Goal: Transaction & Acquisition: Obtain resource

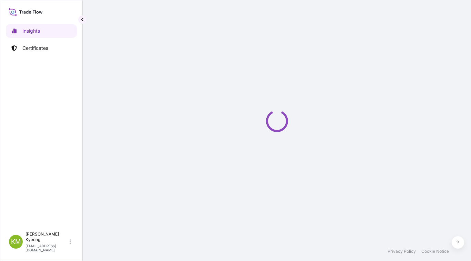
select select "2025"
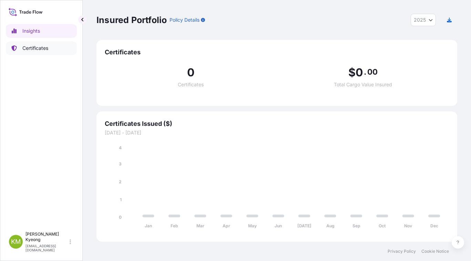
click at [42, 49] on p "Certificates" at bounding box center [35, 48] width 26 height 7
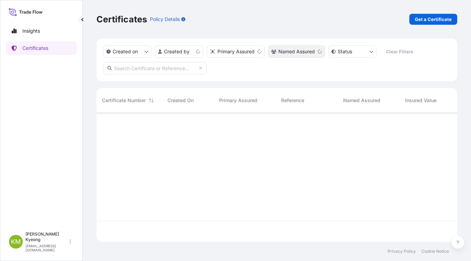
scroll to position [128, 355]
click at [431, 22] on p "Get a Certificate" at bounding box center [432, 19] width 37 height 7
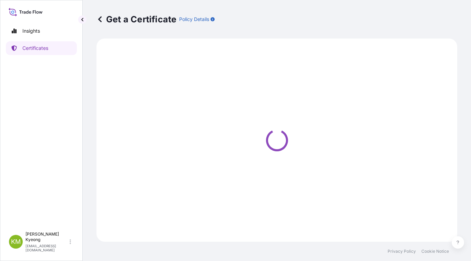
select select "Sea"
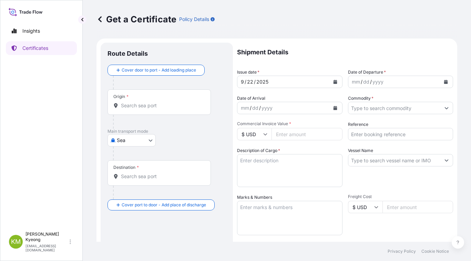
click at [148, 104] on input "Origin *" at bounding box center [161, 105] width 81 height 7
type input "KRKWA - [GEOGRAPHIC_DATA], [GEOGRAPHIC_DATA], [GEOGRAPHIC_DATA]"
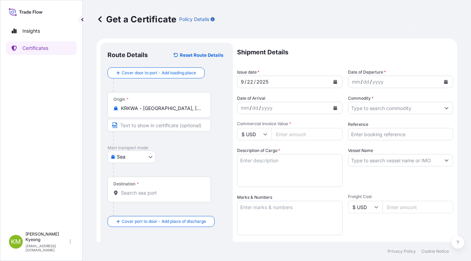
click at [129, 197] on div "Destination *" at bounding box center [158, 189] width 103 height 25
click at [129, 197] on input "Destination *" at bounding box center [161, 193] width 81 height 7
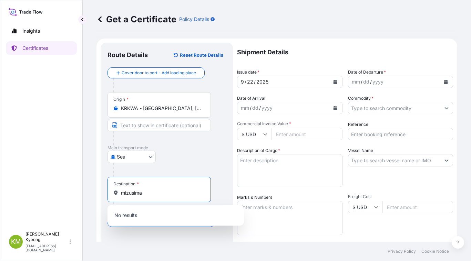
drag, startPoint x: 146, startPoint y: 194, endPoint x: 85, endPoint y: 206, distance: 62.0
click at [85, 201] on div "Get a Certificate Policy Details Route Details Reset Route Details Cover door t…" at bounding box center [277, 121] width 388 height 242
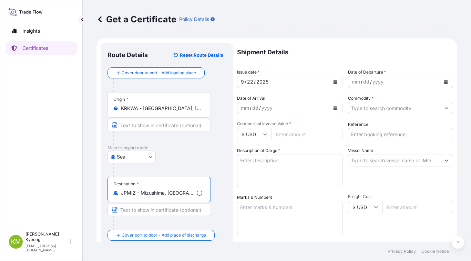
type input "JPMIZ - Mizushima, [GEOGRAPHIC_DATA]"
click at [444, 82] on icon "Calendar" at bounding box center [446, 82] width 4 height 4
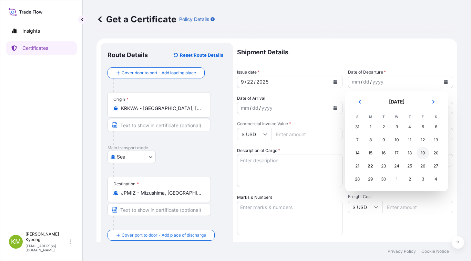
click at [423, 155] on div "19" at bounding box center [422, 153] width 12 height 12
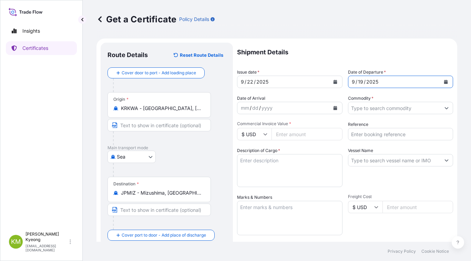
click at [375, 110] on input "Commodity *" at bounding box center [394, 108] width 92 height 12
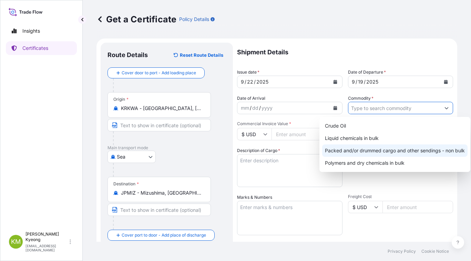
click at [393, 152] on div "Packed and/or drummed cargo and other sendings - non bulk" at bounding box center [394, 151] width 145 height 12
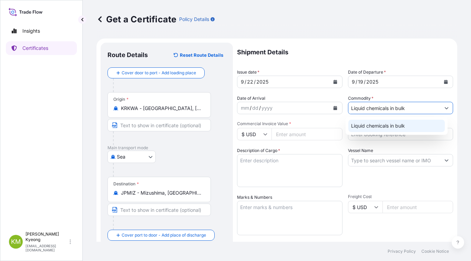
click at [444, 107] on icon "Show suggestions" at bounding box center [446, 108] width 4 height 4
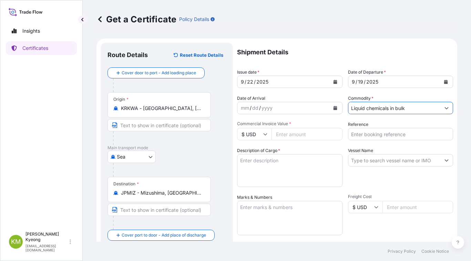
drag, startPoint x: 421, startPoint y: 110, endPoint x: 439, endPoint y: 109, distance: 18.3
click at [421, 110] on input "Liquid chemicals in bulk" at bounding box center [394, 108] width 92 height 12
click at [444, 110] on icon "Show suggestions" at bounding box center [446, 108] width 4 height 4
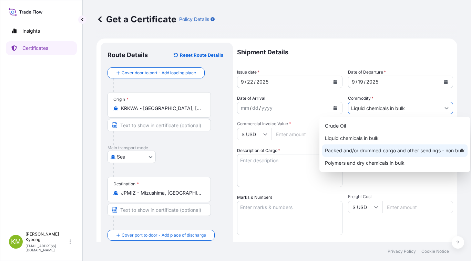
click at [445, 150] on div "Packed and/or drummed cargo and other sendings - non bulk" at bounding box center [394, 151] width 145 height 12
type input "Packed and/or drummed cargo and other sendings - non bulk"
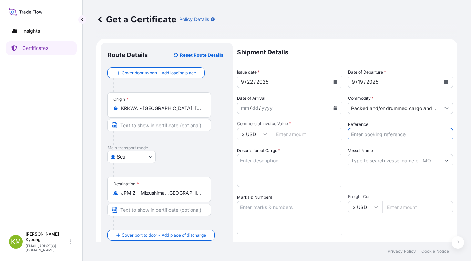
click at [396, 136] on input "Reference" at bounding box center [400, 134] width 105 height 12
click at [363, 134] on input "Reference" at bounding box center [400, 134] width 105 height 12
paste input "2331411"
type input "2331411"
click at [362, 160] on input "Vessel Name" at bounding box center [394, 160] width 92 height 12
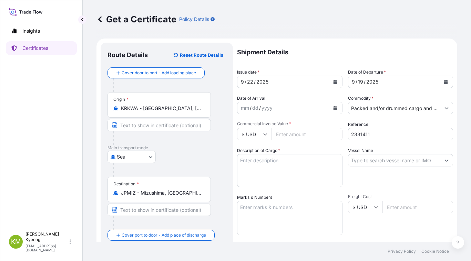
paste input "[PERSON_NAME] 0137S"
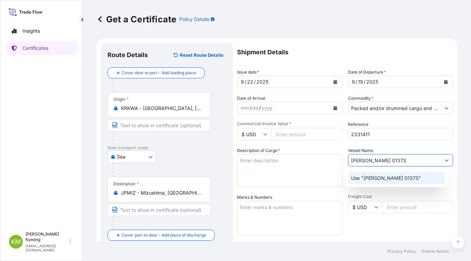
click at [398, 180] on p "Use "[PERSON_NAME] 0137S"" at bounding box center [386, 178] width 70 height 7
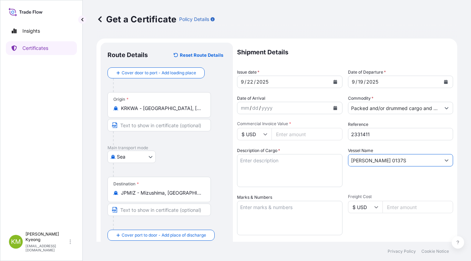
type input "[PERSON_NAME] 0137S"
click at [268, 171] on textarea "Description of Cargo *" at bounding box center [289, 170] width 105 height 33
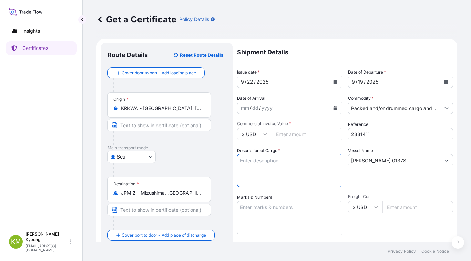
click at [257, 174] on textarea "Description of Cargo *" at bounding box center [289, 170] width 105 height 33
paste textarea "POLYPROPYLENE HOMO POLYMER GRADE: YH647D QTY: 23.8MT PACKING: 700KG FB"
click at [283, 160] on textarea "POLYPROPYLENE HOMO POLYMER GRADE: YH647D QTY: 23.8MT PACKING: 700KG FB" at bounding box center [289, 170] width 105 height 33
click at [322, 166] on textarea "POLYPROPYLENE HOMO POLYMER GRADE: YH647D QTY: 23.8MT PACKING: 700KG FB" at bounding box center [289, 170] width 105 height 33
click at [271, 175] on textarea "POLYPROPYLENE HOMO POLYMER GRADE: YH647D QTY: 23.8MT PACKING: 700KG FB" at bounding box center [289, 170] width 105 height 33
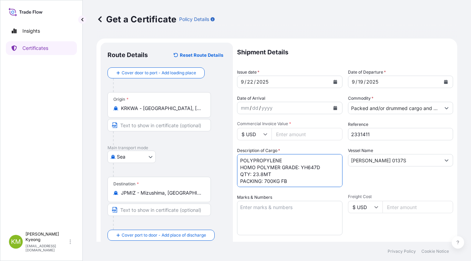
type textarea "POLYPROPYLENE HOMO POLYMER GRADE: YH647D QTY: 23.8MT PACKING: 700KG FB"
click at [282, 219] on textarea "Marks & Numbers" at bounding box center [289, 218] width 105 height 34
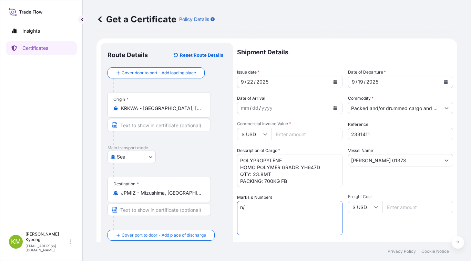
type textarea "n"
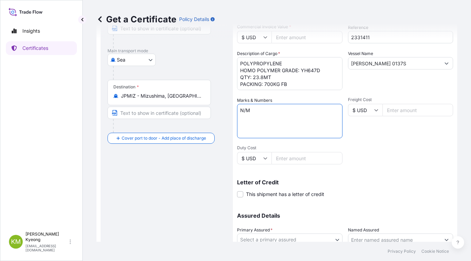
scroll to position [152, 0]
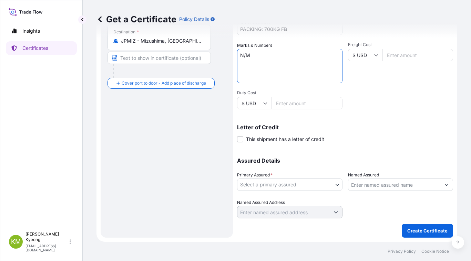
type textarea "N/M"
click at [276, 188] on body "Insights Certificates [PERSON_NAME] Min [PERSON_NAME] [EMAIL_ADDRESS][DOMAIN_NA…" at bounding box center [235, 130] width 471 height 261
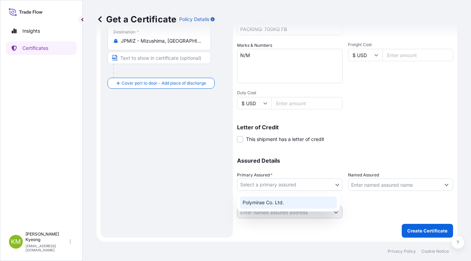
click at [275, 202] on div "Polymirae Co. Ltd." at bounding box center [288, 203] width 97 height 12
select select "32021"
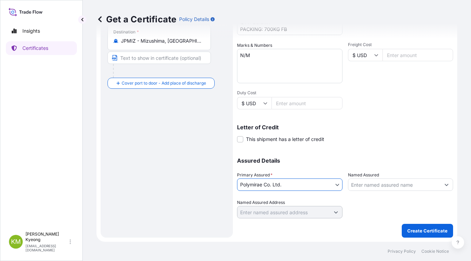
click at [378, 187] on input "Named Assured" at bounding box center [394, 185] width 92 height 12
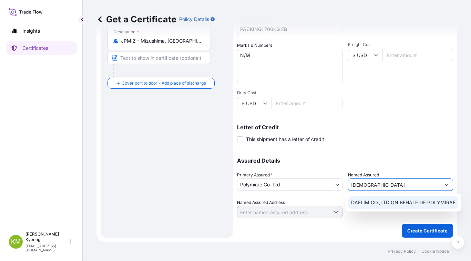
click at [369, 204] on span "DAELIM CO.,LTD ON BEHALF OF POLYMIRAE" at bounding box center [403, 202] width 104 height 7
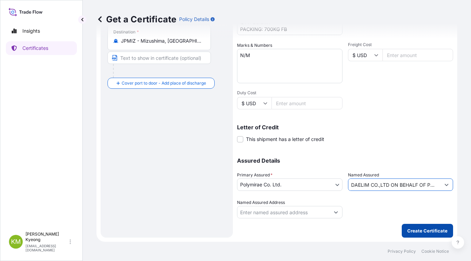
type input "DAELIM CO.,LTD ON BEHALF OF POLYMIRAE"
click at [415, 229] on p "Create Certificate" at bounding box center [427, 231] width 40 height 7
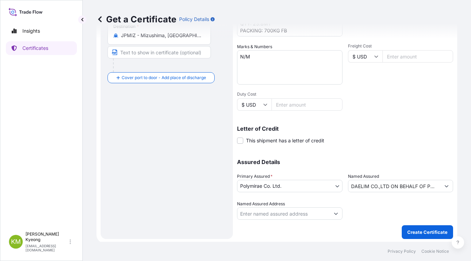
scroll to position [159, 0]
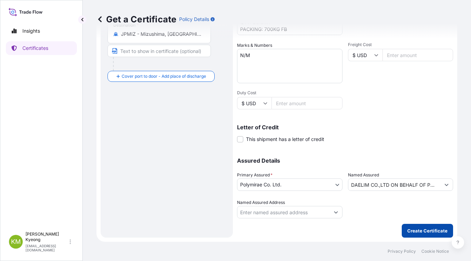
click at [413, 229] on p "Create Certificate" at bounding box center [427, 231] width 40 height 7
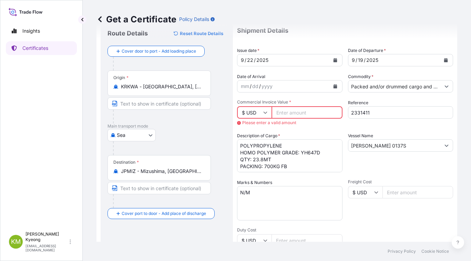
scroll to position [21, 0]
click at [288, 115] on input "Commercial Invoice Value *" at bounding box center [306, 113] width 71 height 12
paste input "24276.00"
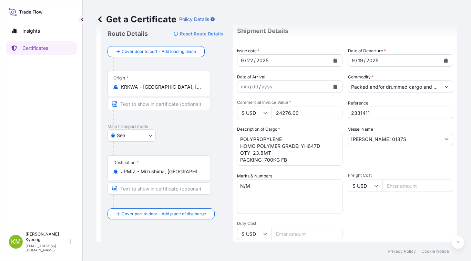
type input "24276.00"
click at [326, 126] on div "Description of Cargo * POLYPROPYLENE HOMO POLYMER GRADE: YH647D QTY: 23.8MT PAC…" at bounding box center [289, 146] width 105 height 40
click at [300, 199] on textarea "N/M" at bounding box center [289, 197] width 105 height 34
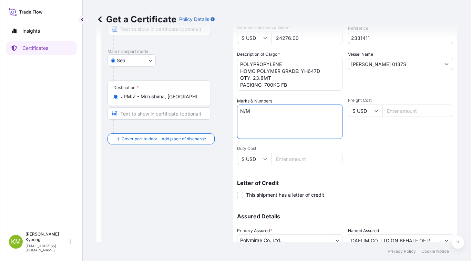
scroll to position [152, 0]
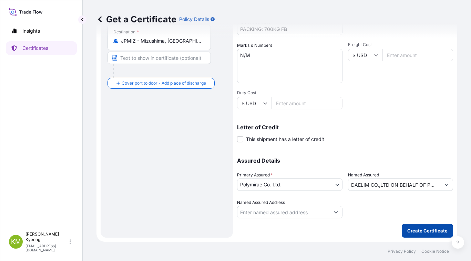
click at [425, 225] on button "Create Certificate" at bounding box center [426, 231] width 51 height 14
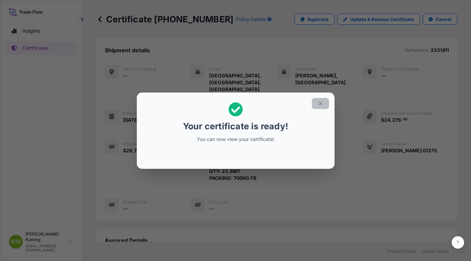
click at [319, 104] on icon "button" at bounding box center [320, 104] width 6 height 6
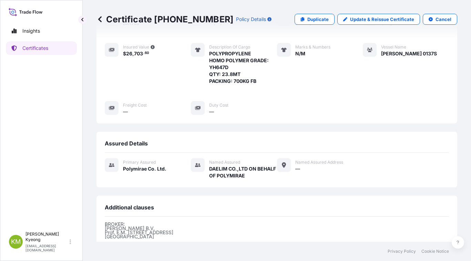
scroll to position [178, 0]
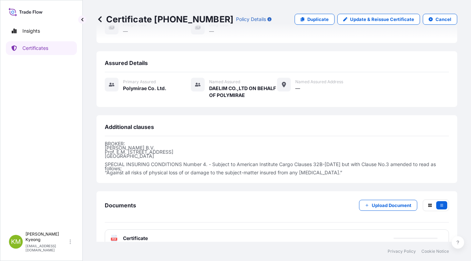
click at [158, 230] on div "PDF Certificate" at bounding box center [277, 239] width 344 height 18
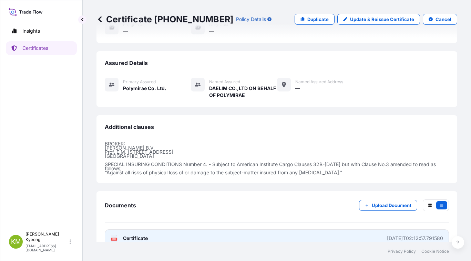
click at [148, 235] on span "Certificate" at bounding box center [135, 238] width 25 height 7
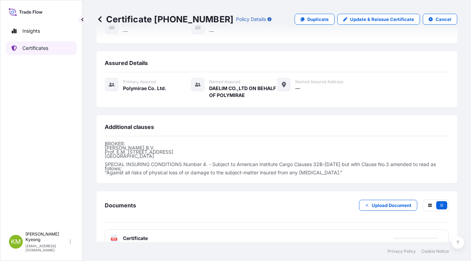
click at [43, 52] on link "Certificates" at bounding box center [41, 48] width 71 height 14
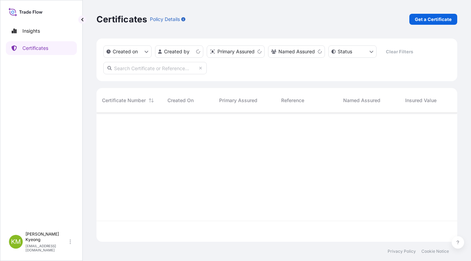
scroll to position [128, 355]
click at [429, 20] on p "Get a Certificate" at bounding box center [432, 19] width 37 height 7
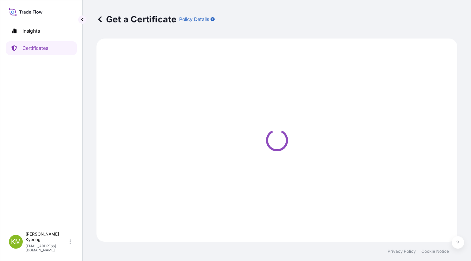
select select "Sea"
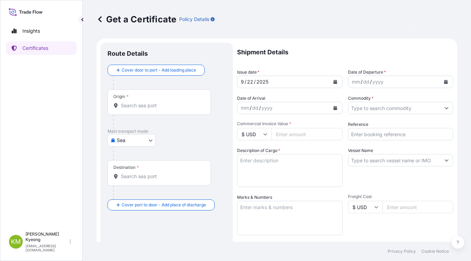
click at [215, 144] on div "Main transport mode [GEOGRAPHIC_DATA]" at bounding box center [166, 145] width 118 height 32
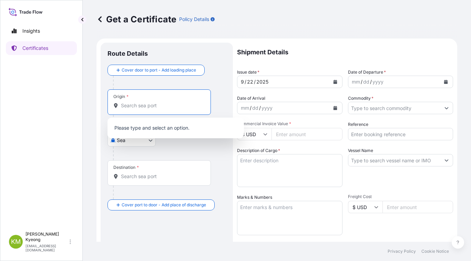
click at [189, 104] on input "Origin *" at bounding box center [161, 105] width 81 height 7
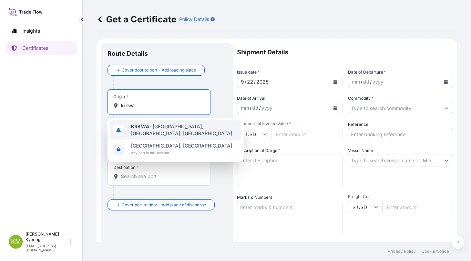
click at [147, 127] on b "KRKWA" at bounding box center [140, 127] width 18 height 6
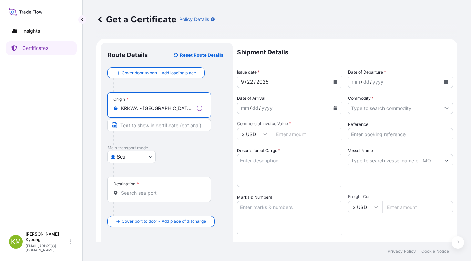
type input "KRKWA - [GEOGRAPHIC_DATA], [GEOGRAPHIC_DATA], [GEOGRAPHIC_DATA]"
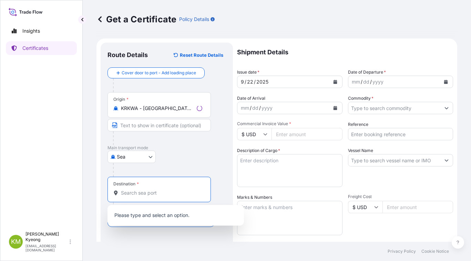
click at [129, 193] on input "Destination *" at bounding box center [161, 193] width 81 height 7
type input "s"
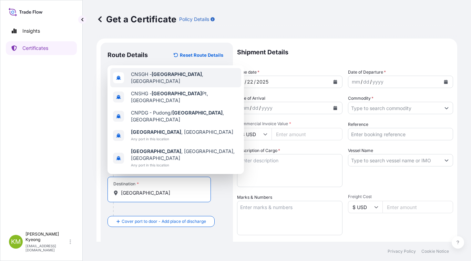
click at [184, 85] on span "CNSGH - [GEOGRAPHIC_DATA] , [GEOGRAPHIC_DATA]" at bounding box center [184, 78] width 107 height 14
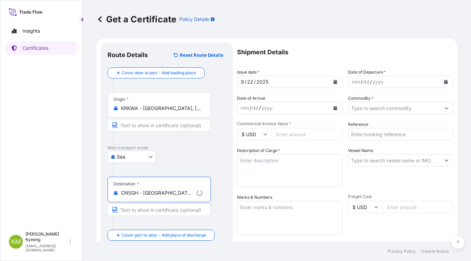
type input "CNSGH - [GEOGRAPHIC_DATA], [GEOGRAPHIC_DATA]"
click at [444, 84] on icon "Calendar" at bounding box center [446, 82] width 4 height 4
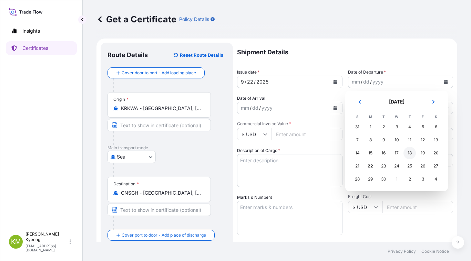
click at [411, 156] on div "18" at bounding box center [409, 153] width 12 height 12
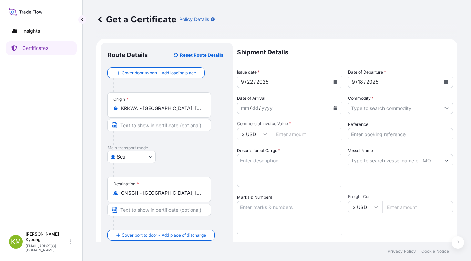
click at [280, 138] on input "Commercial Invoice Value *" at bounding box center [306, 134] width 71 height 12
type input "30000"
click at [383, 109] on input "Commodity *" at bounding box center [394, 108] width 92 height 12
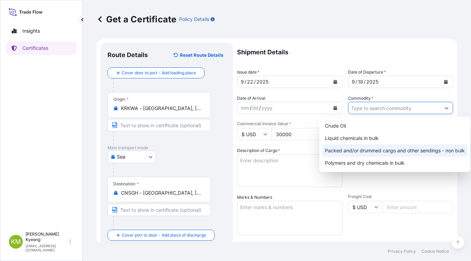
click at [408, 150] on div "Packed and/or drummed cargo and other sendings - non bulk" at bounding box center [394, 151] width 145 height 12
type input "Packed and/or drummed cargo and other sendings - non bulk"
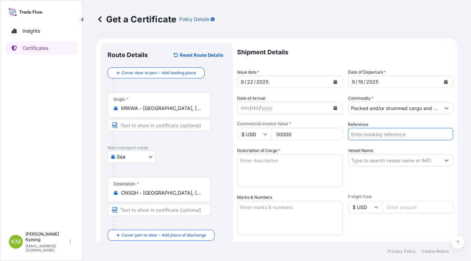
click at [369, 137] on input "Reference" at bounding box center [400, 134] width 105 height 12
paste input "2331383"
type input "2331383"
click at [394, 156] on input "Vessel Name" at bounding box center [394, 160] width 92 height 12
paste input "JAKARTA VOYAGER 2508S"
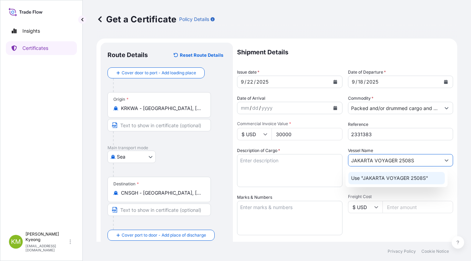
click at [386, 181] on p "Use "JAKARTA VOYAGER 2508S"" at bounding box center [389, 178] width 77 height 7
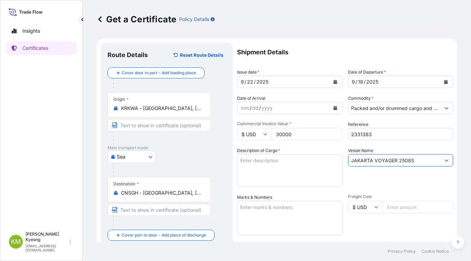
type input "JAKARTA VOYAGER 2508S"
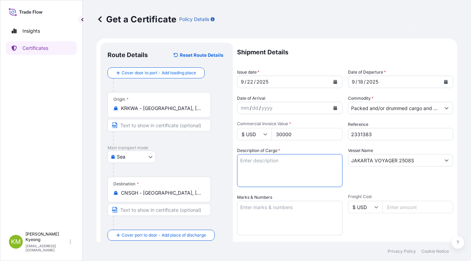
drag, startPoint x: 302, startPoint y: 161, endPoint x: 311, endPoint y: 159, distance: 9.6
click at [311, 159] on textarea "Description of Cargo *" at bounding box center [289, 170] width 105 height 33
paste textarea "POLYPROPYLENE YMF650X"
click at [249, 169] on textarea "POLYPROPYLENE YMF650X" at bounding box center [289, 170] width 105 height 33
paste textarea "QTY:20MT"
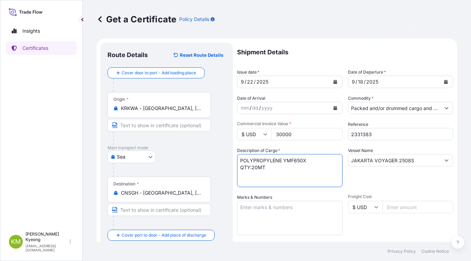
type textarea "POLYPROPYLENE YMF650X QTY:20MT"
click at [265, 209] on textarea "Marks & Numbers" at bounding box center [289, 218] width 105 height 34
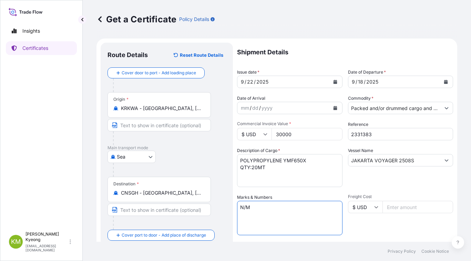
type textarea "N/M"
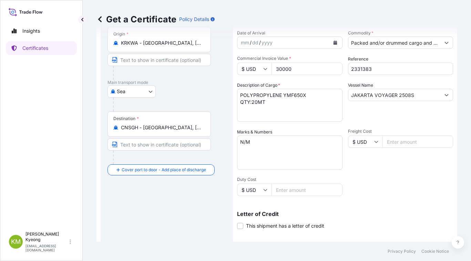
scroll to position [138, 0]
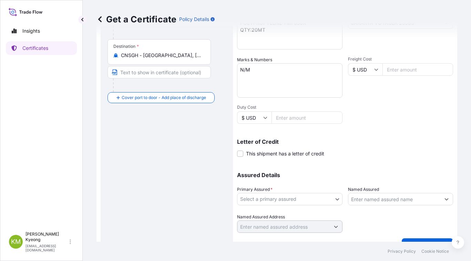
click at [298, 203] on body "Insights Certificates [PERSON_NAME] Min [PERSON_NAME] [EMAIL_ADDRESS][DOMAIN_NA…" at bounding box center [235, 130] width 471 height 261
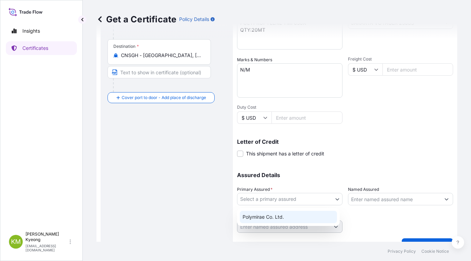
click at [281, 219] on div "Polymirae Co. Ltd." at bounding box center [288, 217] width 97 height 12
select select "32021"
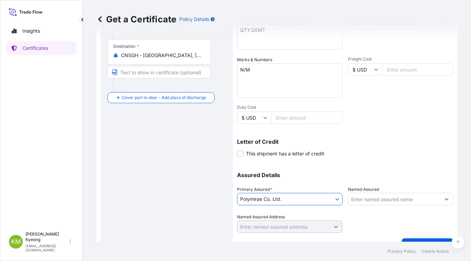
click at [364, 200] on input "Named Assured" at bounding box center [394, 199] width 92 height 12
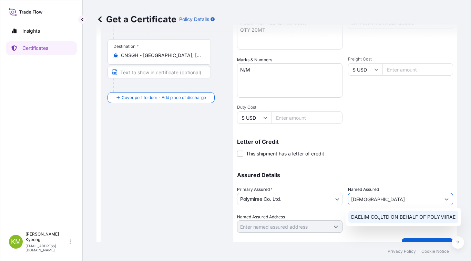
click at [375, 220] on span "DAELIM CO.,LTD ON BEHALF OF POLYMIRAE" at bounding box center [403, 217] width 104 height 7
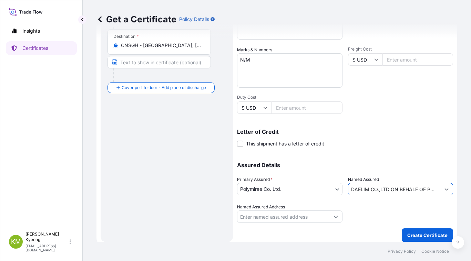
scroll to position [152, 0]
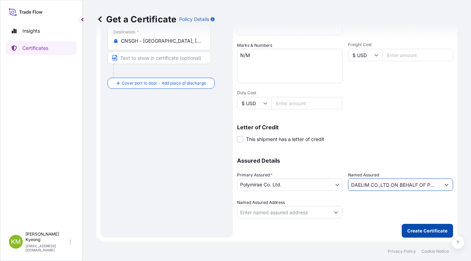
type input "DAELIM CO.,LTD ON BEHALF OF POLYMIRAE"
click at [419, 229] on p "Create Certificate" at bounding box center [427, 231] width 40 height 7
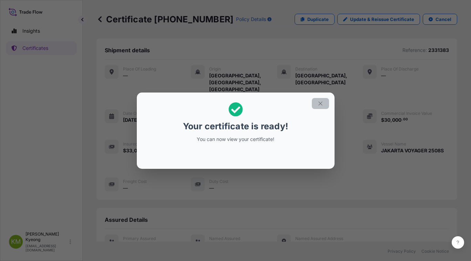
click at [320, 105] on icon "button" at bounding box center [320, 104] width 6 height 6
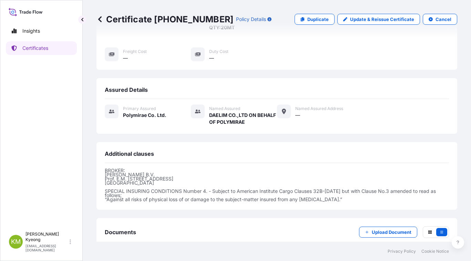
scroll to position [157, 0]
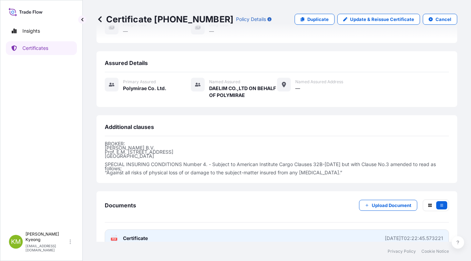
click at [145, 235] on span "Certificate" at bounding box center [135, 238] width 25 height 7
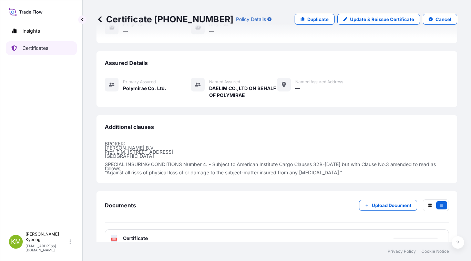
click at [52, 48] on link "Certificates" at bounding box center [41, 48] width 71 height 14
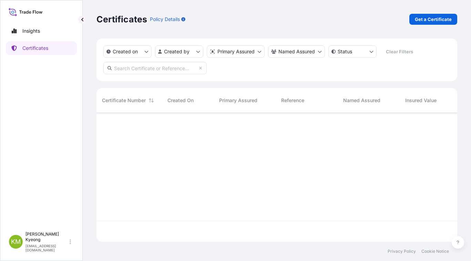
scroll to position [128, 355]
click at [427, 21] on p "Get a Certificate" at bounding box center [432, 19] width 37 height 7
select select "Sea"
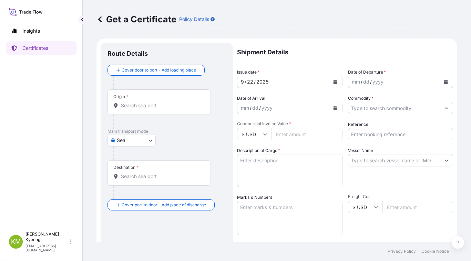
click at [140, 105] on input "Origin *" at bounding box center [161, 105] width 81 height 7
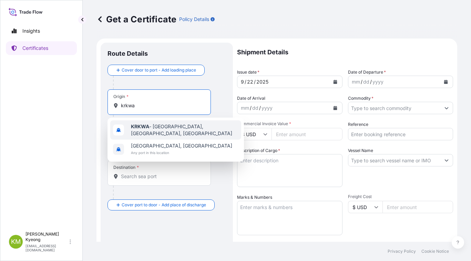
click at [140, 128] on b "KRKWA" at bounding box center [140, 127] width 18 height 6
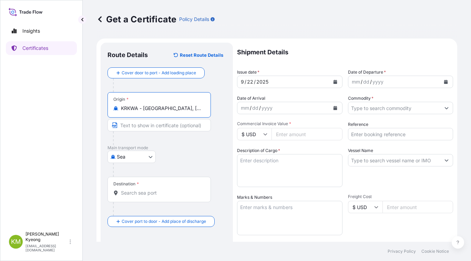
type input "KRKWA - [GEOGRAPHIC_DATA], [GEOGRAPHIC_DATA], [GEOGRAPHIC_DATA]"
click at [124, 193] on input "Destination *" at bounding box center [161, 193] width 81 height 7
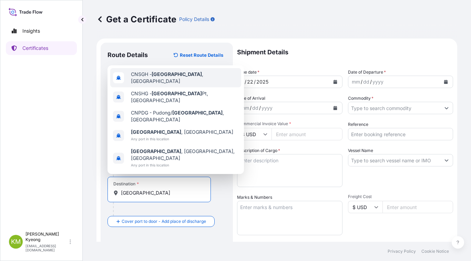
click at [173, 87] on div "CNSGH - [GEOGRAPHIC_DATA] , [GEOGRAPHIC_DATA]" at bounding box center [175, 77] width 131 height 19
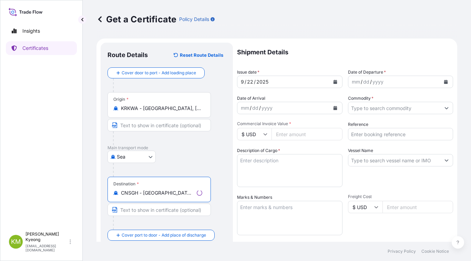
type input "CNSGH - [GEOGRAPHIC_DATA], [GEOGRAPHIC_DATA]"
click at [440, 86] on button "Calendar" at bounding box center [445, 81] width 11 height 11
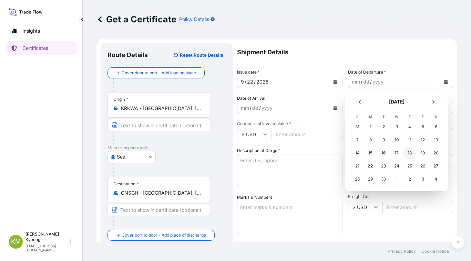
click at [411, 155] on div "18" at bounding box center [409, 153] width 12 height 12
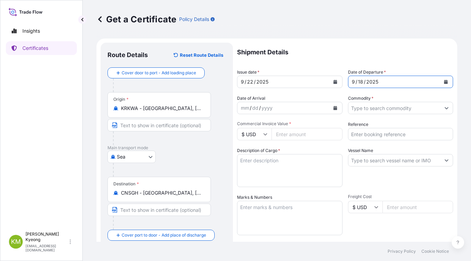
click at [368, 109] on input "Commodity *" at bounding box center [394, 108] width 92 height 12
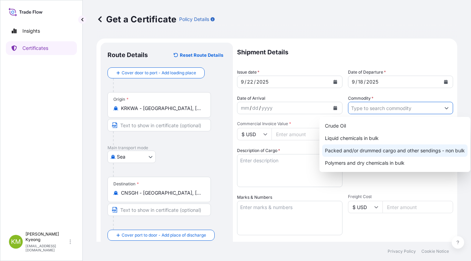
click at [376, 152] on div "Packed and/or drummed cargo and other sendings - non bulk" at bounding box center [394, 151] width 145 height 12
type input "Packed and/or drummed cargo and other sendings - non bulk"
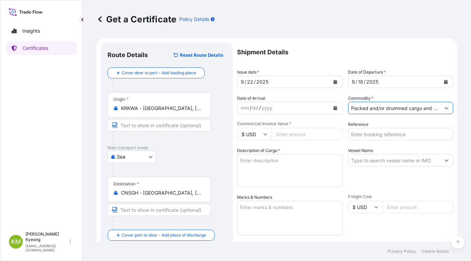
click at [373, 137] on input "Reference" at bounding box center [400, 134] width 105 height 12
paste input "2335626"
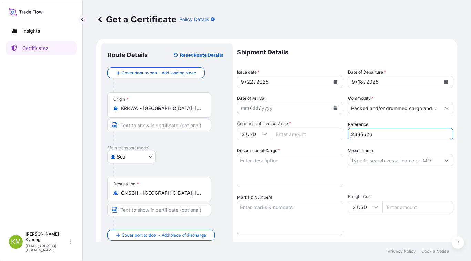
type input "2335626"
click at [281, 132] on input "Commercial Invoice Value *" at bounding box center [306, 134] width 71 height 12
type input "115830"
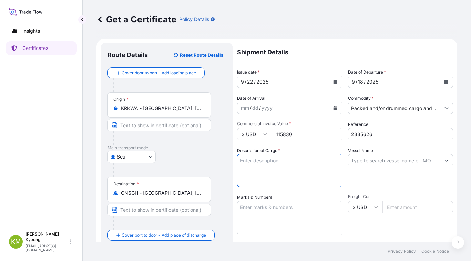
click at [294, 167] on textarea "Description of Cargo *" at bounding box center [289, 170] width 105 height 33
click at [383, 161] on input "Vessel Name" at bounding box center [394, 160] width 92 height 12
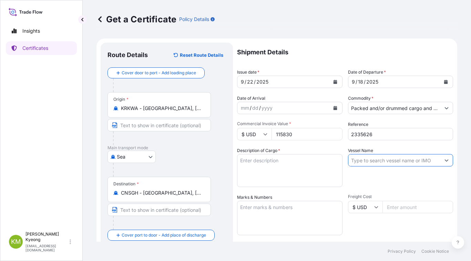
click at [382, 161] on input "Vessel Name" at bounding box center [394, 160] width 92 height 12
paste input "SAWASDEE INCHEON 2509S"
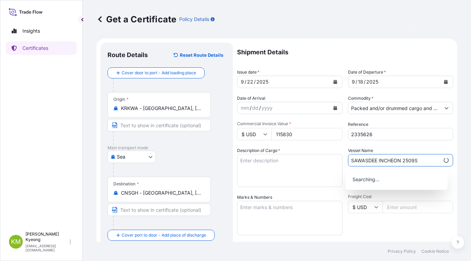
type input "SAWASDEE INCHEON 2509S"
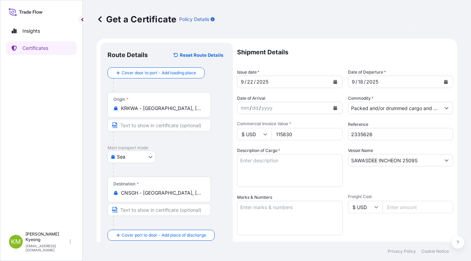
click at [289, 165] on textarea "Description of Cargo *" at bounding box center [289, 170] width 105 height 33
paste textarea "POLYPROPYLENE HP553P"
click at [262, 170] on textarea "POLYPROPYLENE HP553P" at bounding box center [289, 170] width 105 height 33
paste textarea "QTY: 117 MT"
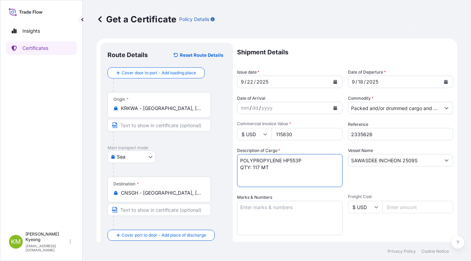
type textarea "POLYPROPYLENE HP553P QTY: 117 MT"
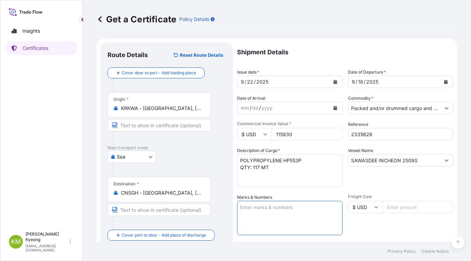
click at [254, 214] on textarea "Marks & Numbers" at bounding box center [289, 218] width 105 height 34
type textarea "N/M"
click at [376, 179] on div "Vessel Name SAWASDEE INCHEON 2509S" at bounding box center [400, 167] width 105 height 40
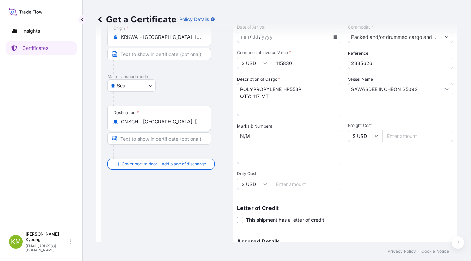
scroll to position [138, 0]
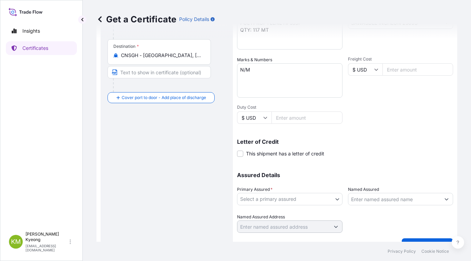
click at [289, 204] on body "Insights Certificates [PERSON_NAME] Min [PERSON_NAME] [EMAIL_ADDRESS][DOMAIN_NA…" at bounding box center [235, 130] width 471 height 261
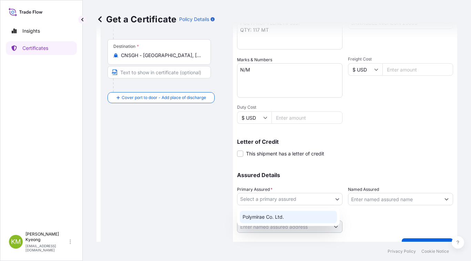
click at [286, 219] on div "Polymirae Co. Ltd." at bounding box center [288, 217] width 97 height 12
select select "32021"
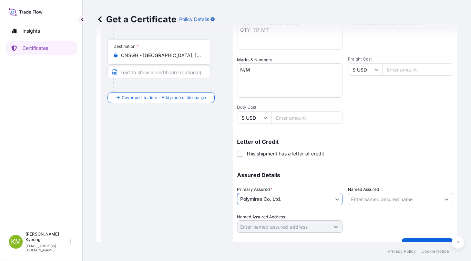
click at [372, 199] on input "Named Assured" at bounding box center [394, 199] width 92 height 12
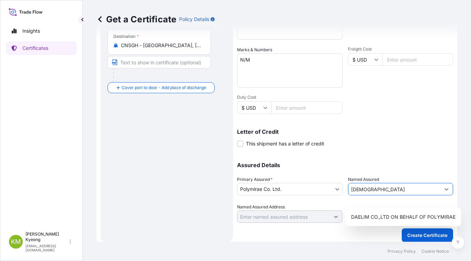
scroll to position [152, 0]
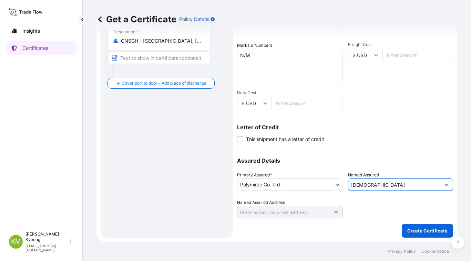
click at [375, 186] on input "[DEMOGRAPHIC_DATA]" at bounding box center [394, 185] width 92 height 12
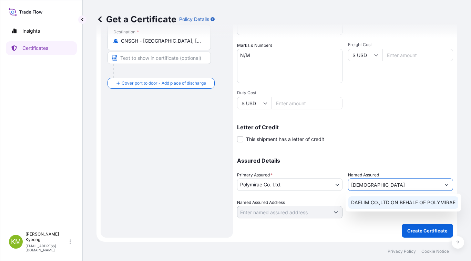
click at [379, 201] on span "DAELIM CO.,LTD ON BEHALF OF POLYMIRAE" at bounding box center [403, 202] width 104 height 7
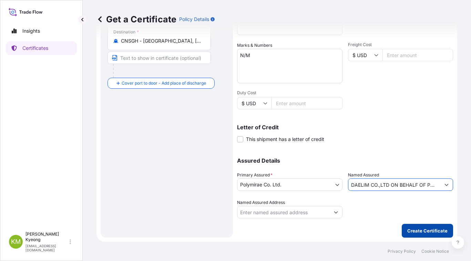
type input "DAELIM CO.,LTD ON BEHALF OF POLYMIRAE"
click at [410, 229] on p "Create Certificate" at bounding box center [427, 231] width 40 height 7
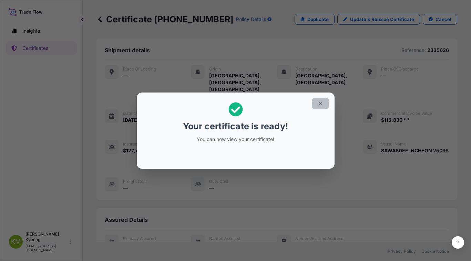
click at [319, 106] on icon "button" at bounding box center [320, 104] width 6 height 6
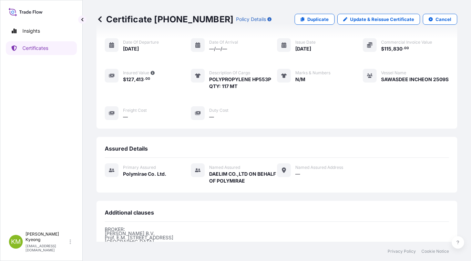
scroll to position [157, 0]
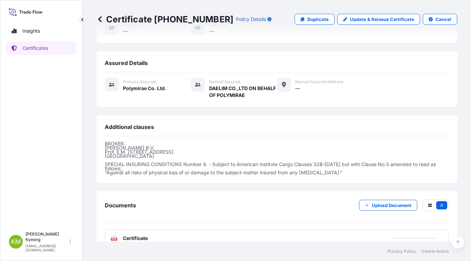
click at [135, 235] on span "Certificate" at bounding box center [135, 238] width 25 height 7
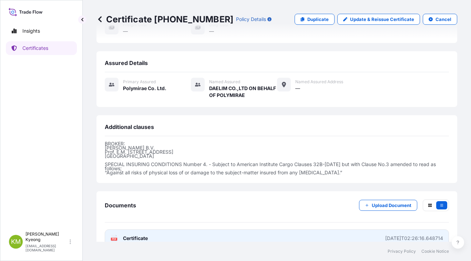
click at [146, 235] on span "Certificate" at bounding box center [135, 238] width 25 height 7
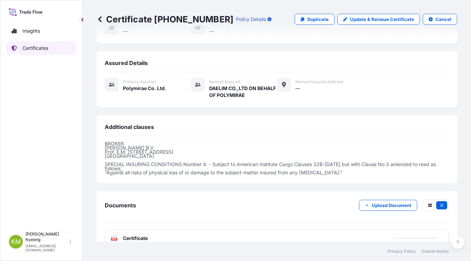
click at [42, 46] on p "Certificates" at bounding box center [35, 48] width 26 height 7
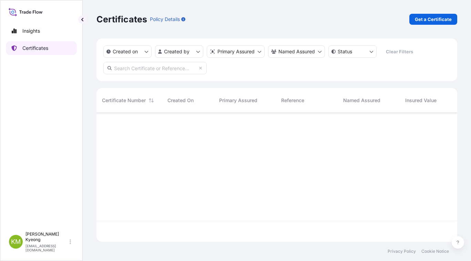
scroll to position [128, 355]
click at [429, 21] on p "Get a Certificate" at bounding box center [432, 19] width 37 height 7
select select "Sea"
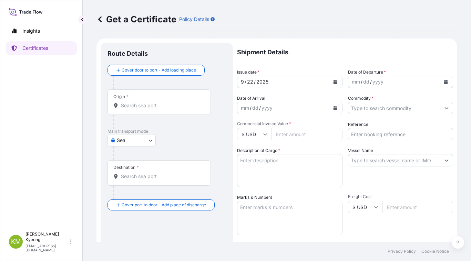
click at [223, 130] on p "Main transport mode" at bounding box center [166, 132] width 118 height 6
click at [152, 107] on input "Origin *" at bounding box center [161, 105] width 81 height 7
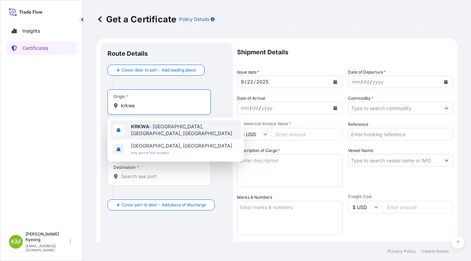
click at [156, 129] on span "KRKWA - [GEOGRAPHIC_DATA], [GEOGRAPHIC_DATA], [GEOGRAPHIC_DATA]" at bounding box center [184, 130] width 107 height 14
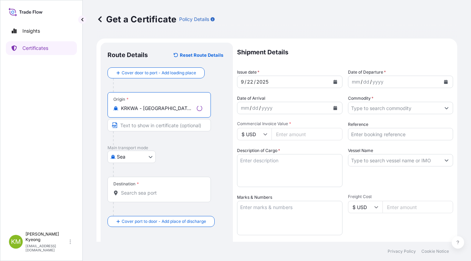
type input "KRKWA - [GEOGRAPHIC_DATA], [GEOGRAPHIC_DATA], [GEOGRAPHIC_DATA]"
click at [146, 186] on div "Destination *" at bounding box center [158, 189] width 103 height 25
click at [146, 190] on input "Destination *" at bounding box center [161, 193] width 81 height 7
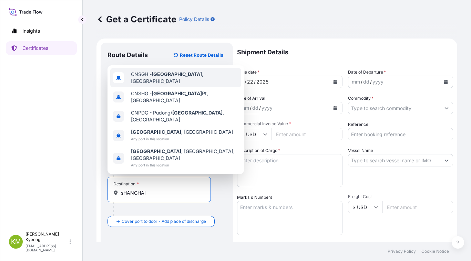
click at [158, 87] on div "CNSGH - [GEOGRAPHIC_DATA] , [GEOGRAPHIC_DATA]" at bounding box center [175, 77] width 131 height 19
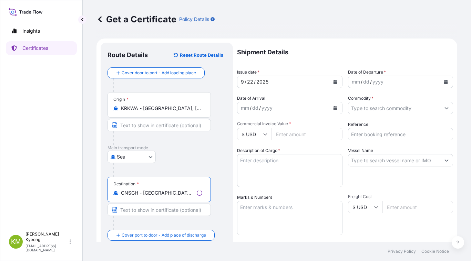
type input "CNSGH - [GEOGRAPHIC_DATA], [GEOGRAPHIC_DATA]"
click at [214, 152] on div "[GEOGRAPHIC_DATA]" at bounding box center [166, 157] width 118 height 12
click at [440, 83] on button "Calendar" at bounding box center [445, 81] width 11 height 11
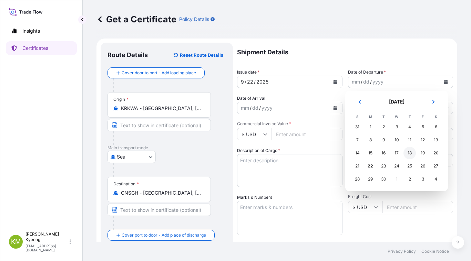
click at [408, 154] on div "18" at bounding box center [409, 153] width 12 height 12
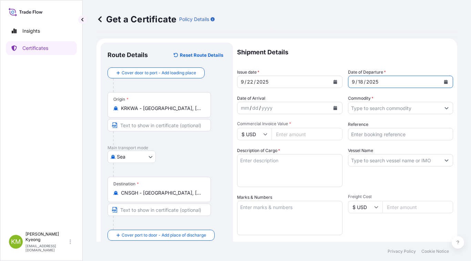
click at [362, 113] on input "Commodity *" at bounding box center [394, 108] width 92 height 12
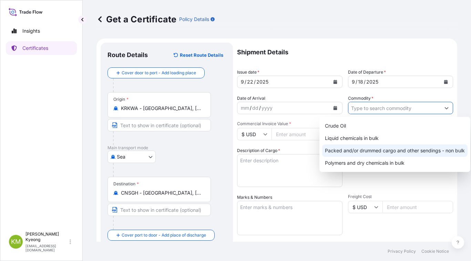
click at [375, 149] on div "Packed and/or drummed cargo and other sendings - non bulk" at bounding box center [394, 151] width 145 height 12
type input "Packed and/or drummed cargo and other sendings - non bulk"
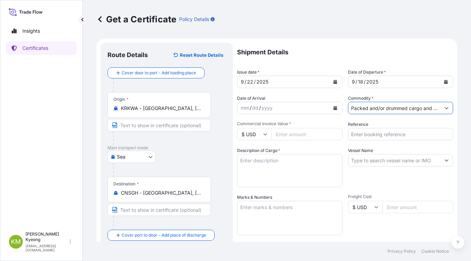
click at [372, 108] on input "Packed and/or drummed cargo and other sendings - non bulk" at bounding box center [394, 108] width 92 height 12
click at [442, 111] on button "Show suggestions" at bounding box center [446, 108] width 12 height 12
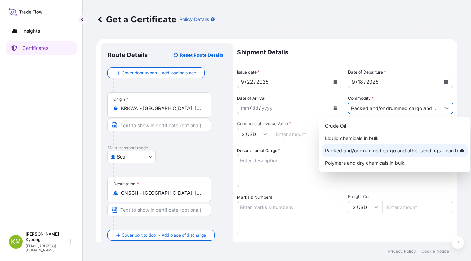
click at [442, 150] on div "Packed and/or drummed cargo and other sendings - non bulk" at bounding box center [394, 151] width 145 height 12
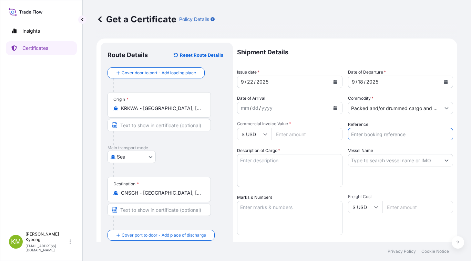
click at [376, 138] on input "Reference" at bounding box center [400, 134] width 105 height 12
paste input "2335627"
type input "2335627"
click at [371, 158] on input "Vessel Name" at bounding box center [394, 160] width 92 height 12
click at [365, 162] on input "Vessel Name" at bounding box center [394, 160] width 92 height 12
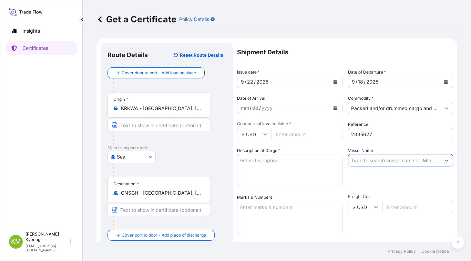
paste input "SAWASDEE INCHEON 2509S"
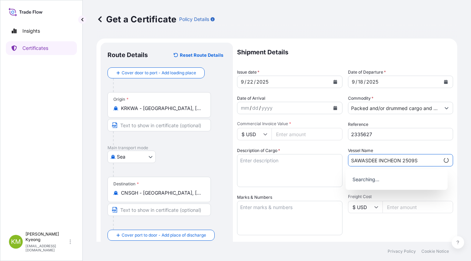
type input "SAWASDEE INCHEON 2509S"
click at [267, 167] on textarea "Description of Cargo *" at bounding box center [289, 170] width 105 height 33
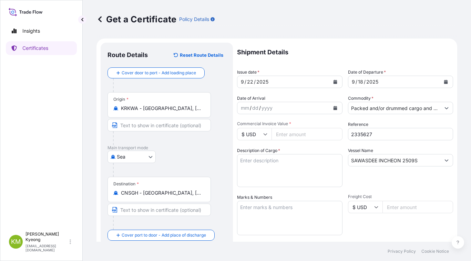
click at [281, 165] on textarea "Description of Cargo *" at bounding box center [289, 170] width 105 height 33
paste textarea "POLYPROPYLENE HP553P"
click at [274, 185] on textarea "POLYPROPYLENE HP553P" at bounding box center [289, 170] width 105 height 33
paste textarea "QTY: 93.6 MT"
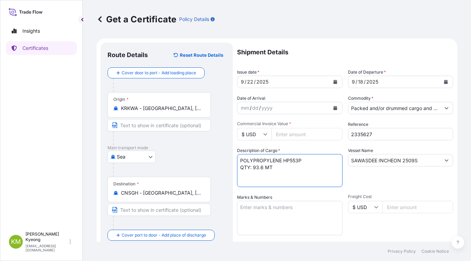
type textarea "POLYPROPYLENE HP553P QTY: 93.6 MT"
click at [275, 215] on textarea "Marks & Numbers" at bounding box center [289, 218] width 105 height 34
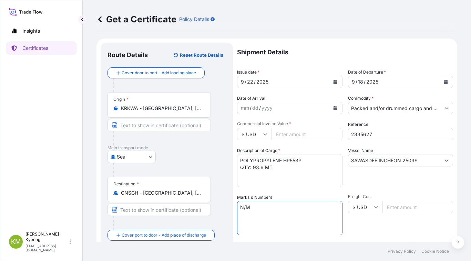
type textarea "N/M"
drag, startPoint x: 390, startPoint y: 207, endPoint x: 394, endPoint y: 207, distance: 4.5
click at [394, 207] on input "Freight Cost" at bounding box center [417, 207] width 71 height 12
type input "92664"
click at [388, 228] on div "Freight Cost $ USD 92664" at bounding box center [400, 214] width 105 height 41
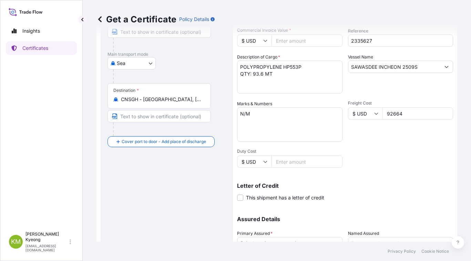
scroll to position [152, 0]
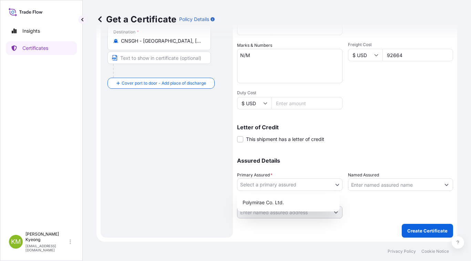
click at [261, 183] on body "Insights Certificates [PERSON_NAME] Min [PERSON_NAME] [EMAIL_ADDRESS][DOMAIN_NA…" at bounding box center [235, 130] width 471 height 261
click at [265, 199] on div "Polymirae Co. Ltd." at bounding box center [288, 203] width 97 height 12
select select "32021"
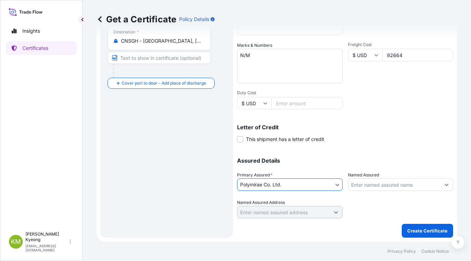
click at [365, 188] on input "Named Assured" at bounding box center [394, 185] width 92 height 12
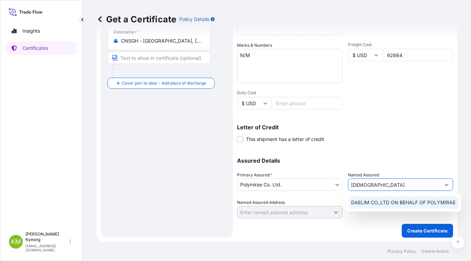
click at [391, 202] on span "DAELIM CO.,LTD ON BEHALF OF POLYMIRAE" at bounding box center [403, 202] width 104 height 7
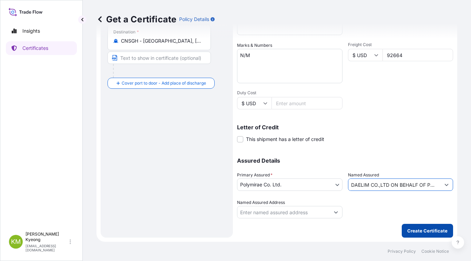
type input "DAELIM CO.,LTD ON BEHALF OF POLYMIRAE"
click at [414, 231] on p "Create Certificate" at bounding box center [427, 231] width 40 height 7
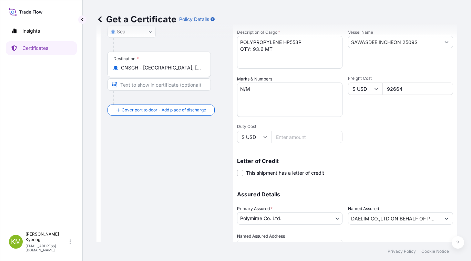
scroll to position [21, 0]
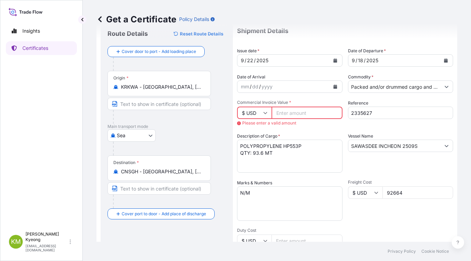
click at [290, 113] on input "Commercial Invoice Value *" at bounding box center [306, 113] width 71 height 12
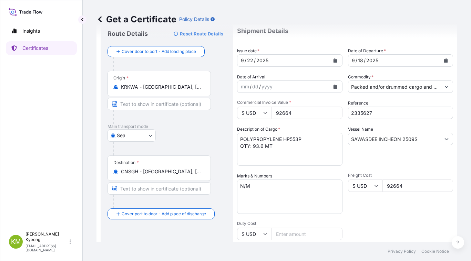
type input "92664"
click at [298, 125] on div "Shipment Details Issue date * [DATE] Date of Departure * [DATE] Date of Arrival…" at bounding box center [345, 185] width 216 height 328
click at [372, 223] on div "Shipment Details Issue date * [DATE] Date of Departure * [DATE] Date of Arrival…" at bounding box center [345, 185] width 216 height 328
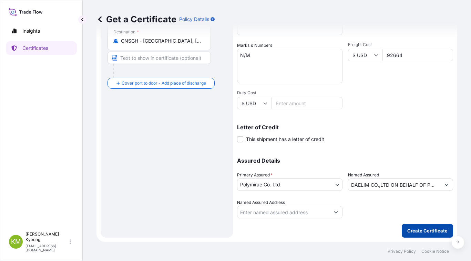
click at [416, 227] on button "Create Certificate" at bounding box center [426, 231] width 51 height 14
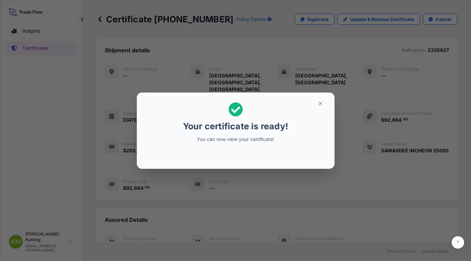
click at [238, 110] on icon at bounding box center [235, 109] width 14 height 14
click at [226, 198] on div "Your certificate is ready! You can now view your certificate!" at bounding box center [235, 130] width 471 height 261
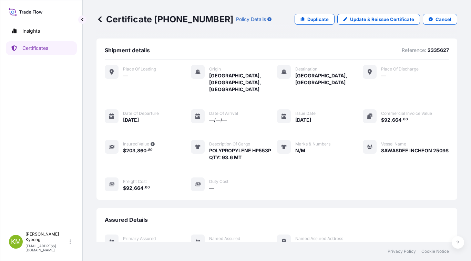
scroll to position [157, 0]
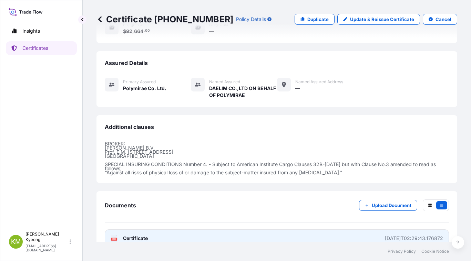
click at [143, 235] on span "Certificate" at bounding box center [135, 238] width 25 height 7
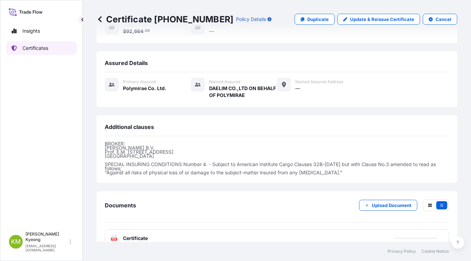
click at [50, 50] on link "Certificates" at bounding box center [41, 48] width 71 height 14
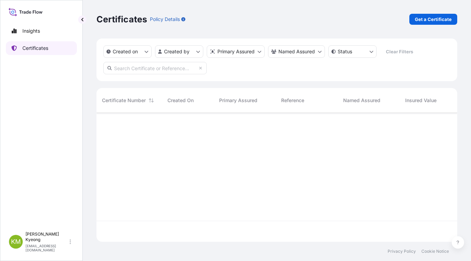
scroll to position [128, 355]
click at [434, 19] on p "Get a Certificate" at bounding box center [432, 19] width 37 height 7
select select "Sea"
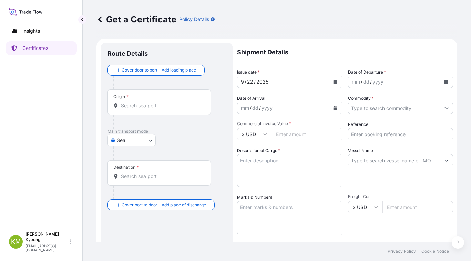
click at [147, 100] on div "Origin *" at bounding box center [158, 101] width 103 height 25
click at [147, 102] on input "Origin *" at bounding box center [161, 105] width 81 height 7
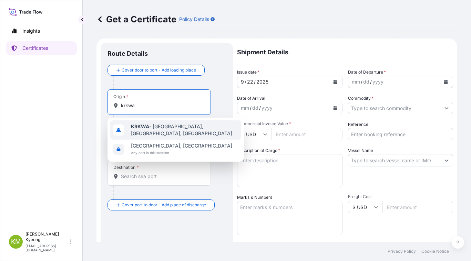
click at [139, 127] on b "KRKWA" at bounding box center [140, 127] width 18 height 6
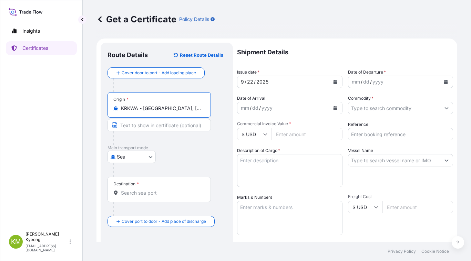
type input "KRKWA - [GEOGRAPHIC_DATA], [GEOGRAPHIC_DATA], [GEOGRAPHIC_DATA]"
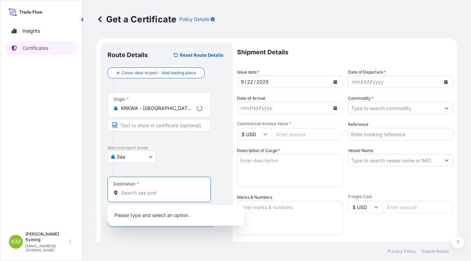
click at [136, 194] on input "Destination *" at bounding box center [161, 193] width 81 height 7
type input "s"
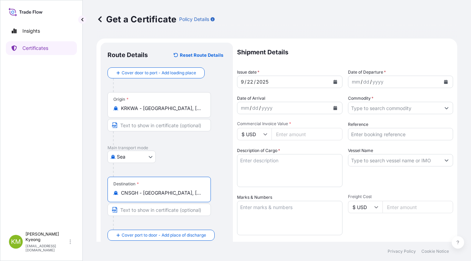
type input "CNSGH - [GEOGRAPHIC_DATA], [GEOGRAPHIC_DATA]"
click at [444, 83] on icon "Calendar" at bounding box center [446, 82] width 4 height 4
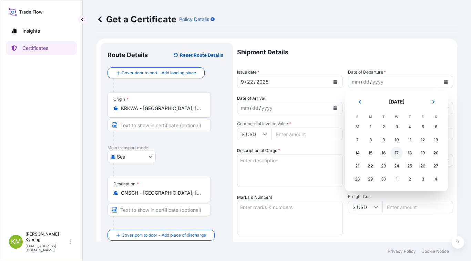
click at [396, 155] on div "17" at bounding box center [396, 153] width 12 height 12
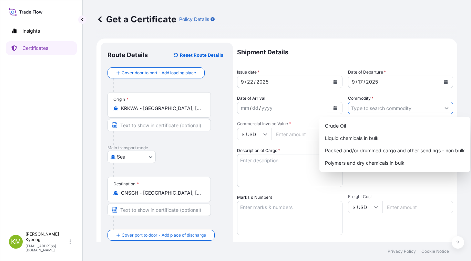
click at [367, 110] on input "Commodity *" at bounding box center [394, 108] width 92 height 12
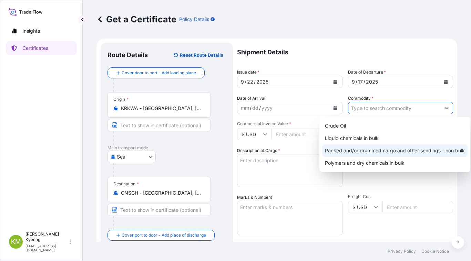
click at [380, 150] on div "Packed and/or drummed cargo and other sendings - non bulk" at bounding box center [394, 151] width 145 height 12
type input "Packed and/or drummed cargo and other sendings - non bulk"
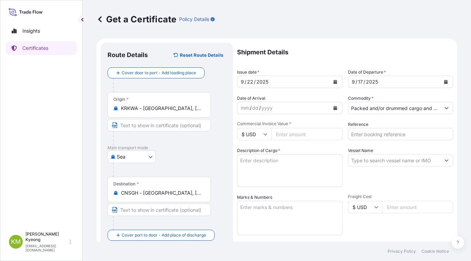
click at [282, 133] on input "Commercial Invoice Value *" at bounding box center [306, 134] width 71 height 12
type input "89400"
click at [367, 138] on input "Reference" at bounding box center [400, 134] width 105 height 12
paste input "2335647"
type input "2335647"
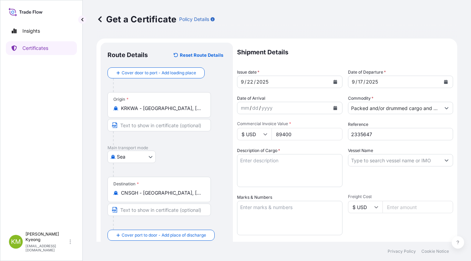
click at [380, 162] on input "Vessel Name" at bounding box center [394, 160] width 92 height 12
paste input "SKY MOON /2515W"
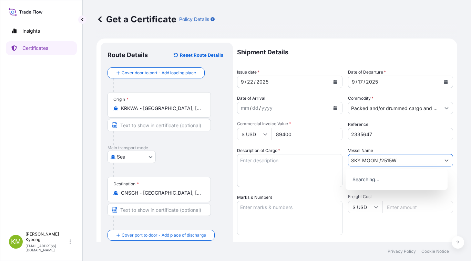
type input "SKY MOON /2515W"
click at [266, 175] on textarea "Description of Cargo *" at bounding box center [289, 170] width 105 height 33
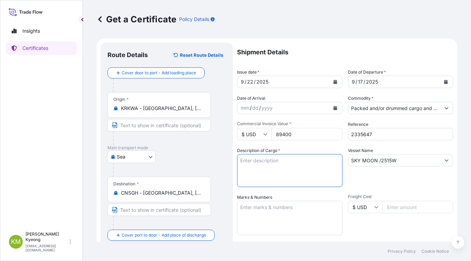
click at [320, 165] on textarea "Description of Cargo *" at bounding box center [289, 170] width 105 height 33
paste textarea "POLYPROPYLENE YMF650Y QTY:60MT"
click at [307, 161] on textarea "POLYPROPYLENE YMF650Y QTY:60MT" at bounding box center [289, 170] width 105 height 33
type textarea "POLYPROPYLENE YMF650Y QTY:60MT"
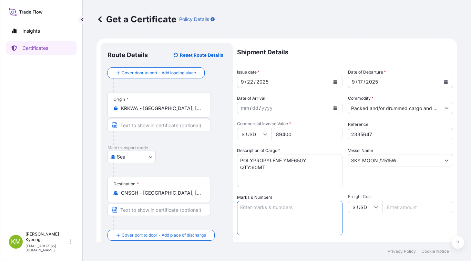
click at [257, 215] on textarea "Marks & Numbers" at bounding box center [289, 218] width 105 height 34
type textarea "N/M"
click at [397, 228] on div "Freight Cost $ USD" at bounding box center [400, 214] width 105 height 41
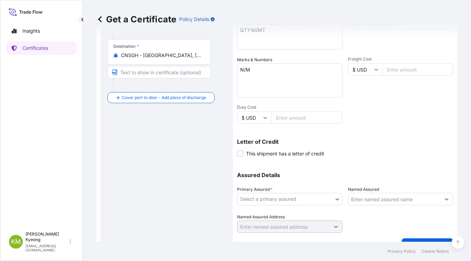
click at [274, 203] on body "Insights Certificates [PERSON_NAME] Min [PERSON_NAME] [EMAIL_ADDRESS][DOMAIN_NA…" at bounding box center [235, 130] width 471 height 261
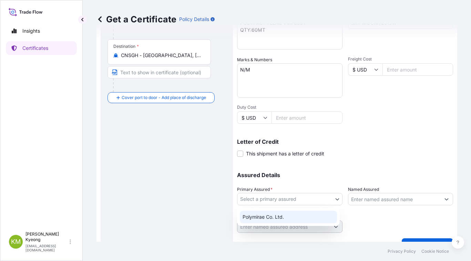
click at [278, 219] on div "Polymirae Co. Ltd." at bounding box center [288, 217] width 97 height 12
select select "32021"
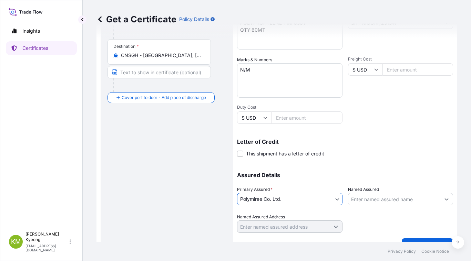
click at [372, 199] on input "Named Assured" at bounding box center [394, 199] width 92 height 12
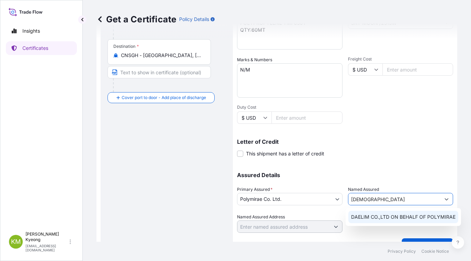
click at [375, 216] on span "DAELIM CO.,LTD ON BEHALF OF POLYMIRAE" at bounding box center [403, 217] width 104 height 7
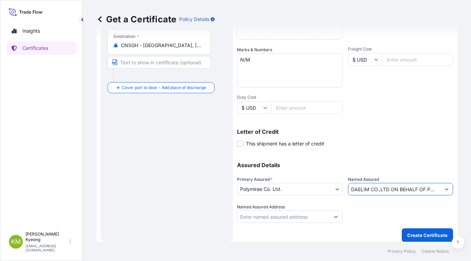
scroll to position [152, 0]
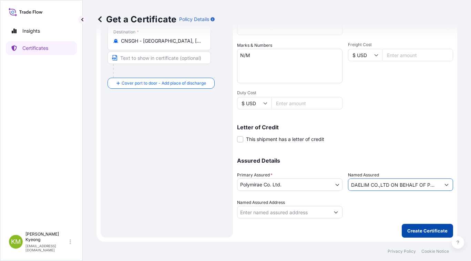
type input "DAELIM CO.,LTD ON BEHALF OF POLYMIRAE"
click at [413, 234] on button "Create Certificate" at bounding box center [426, 231] width 51 height 14
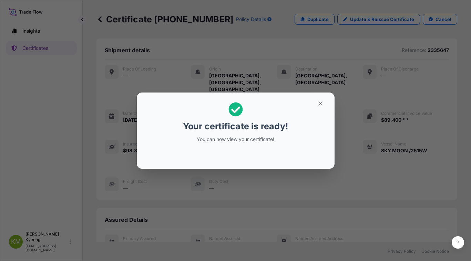
click at [371, 179] on div "Your certificate is ready! You can now view your certificate!" at bounding box center [235, 130] width 471 height 261
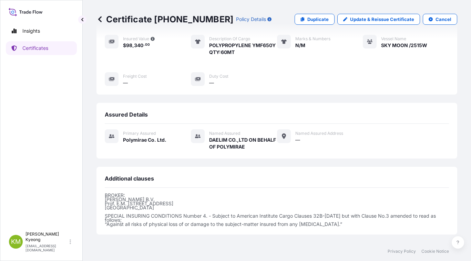
scroll to position [157, 0]
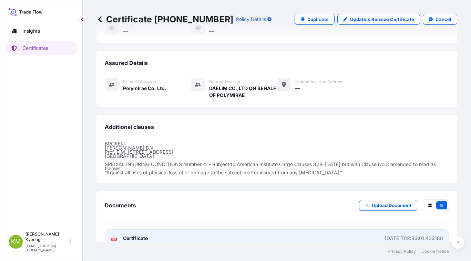
drag, startPoint x: 143, startPoint y: 224, endPoint x: 150, endPoint y: 225, distance: 7.2
click at [150, 230] on link "PDF Certificate [DATE]T02:33:01.432188" at bounding box center [277, 239] width 344 height 18
